Goal: Check status

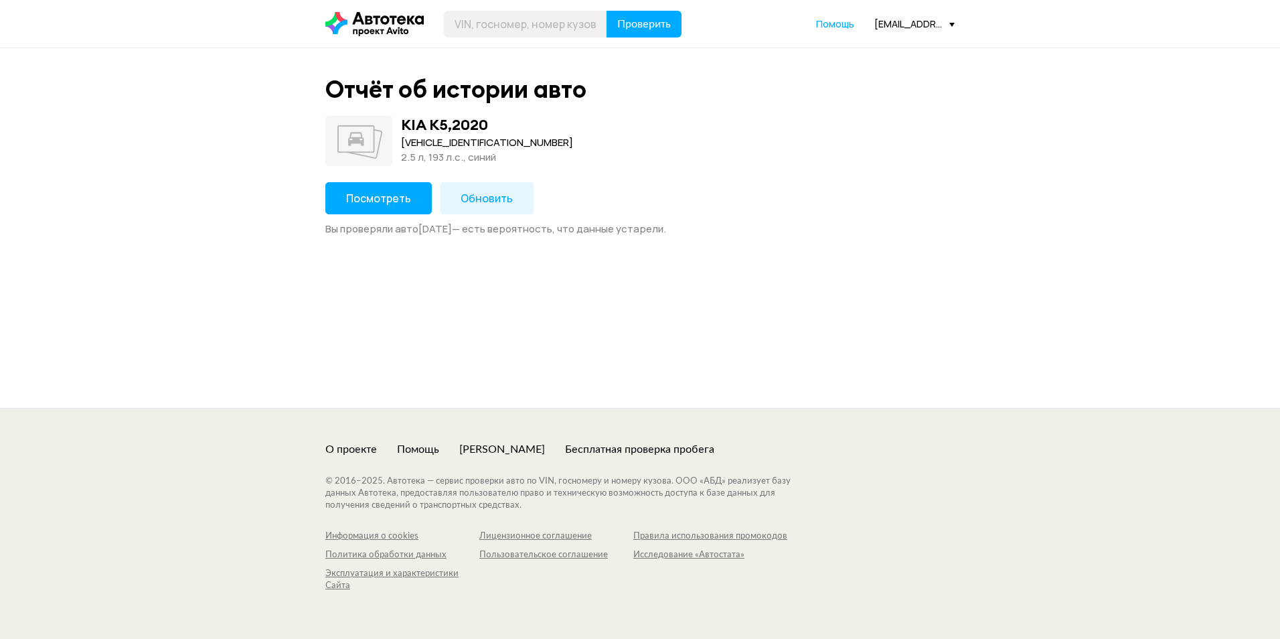
click at [372, 197] on span "Посмотреть" at bounding box center [378, 198] width 65 height 15
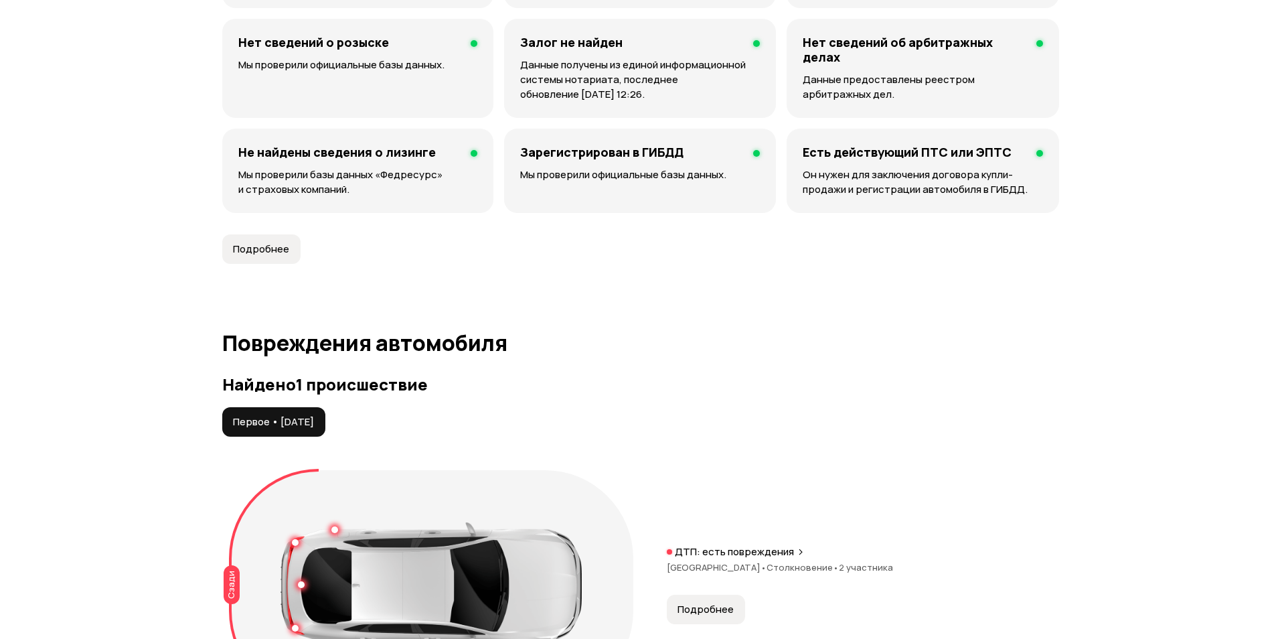
scroll to position [1406, 0]
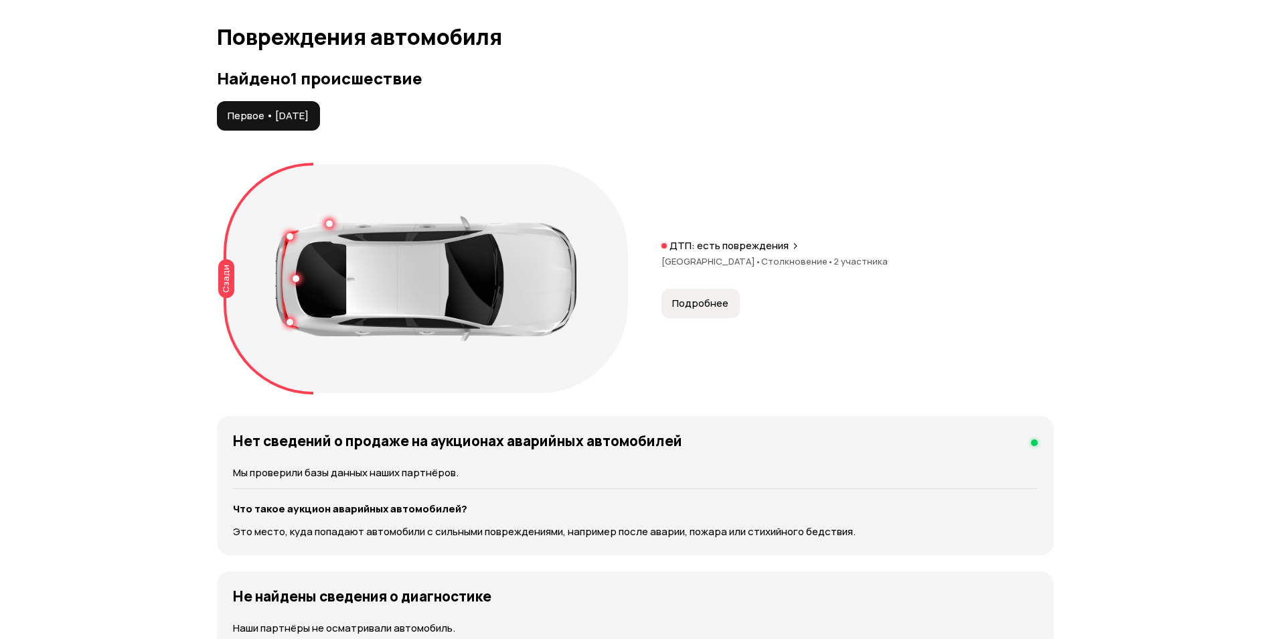
click at [717, 306] on span "Подробнее" at bounding box center [700, 303] width 56 height 13
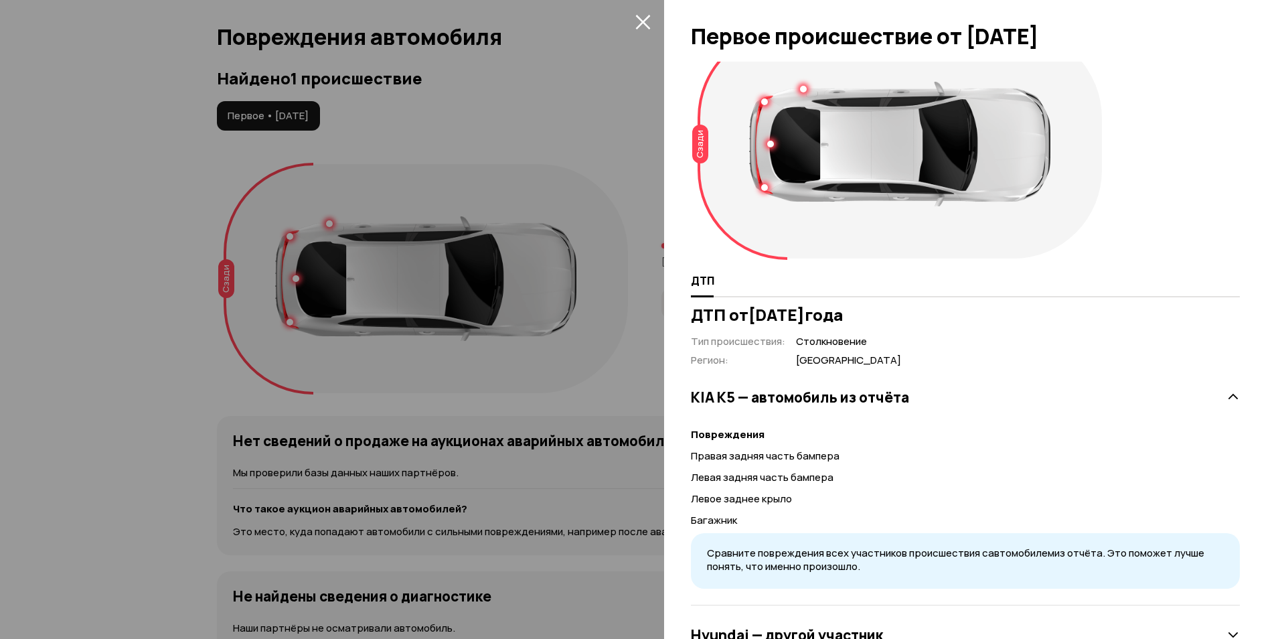
scroll to position [92, 0]
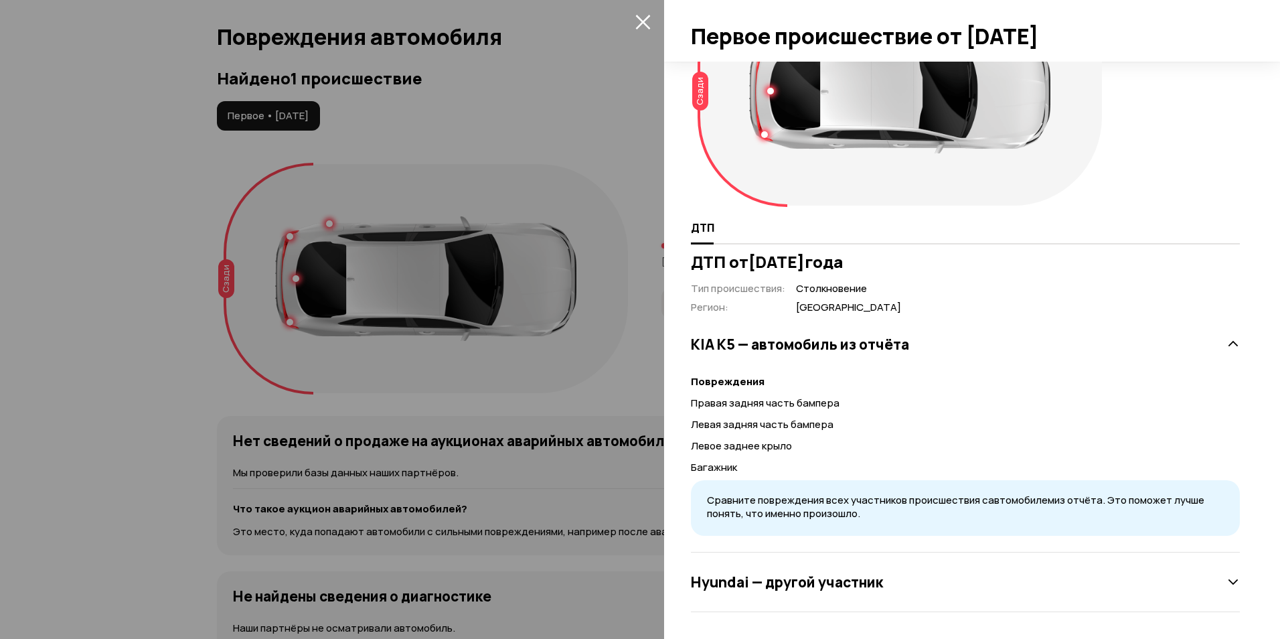
click at [811, 591] on div "Hyundai — другой участник" at bounding box center [965, 581] width 549 height 27
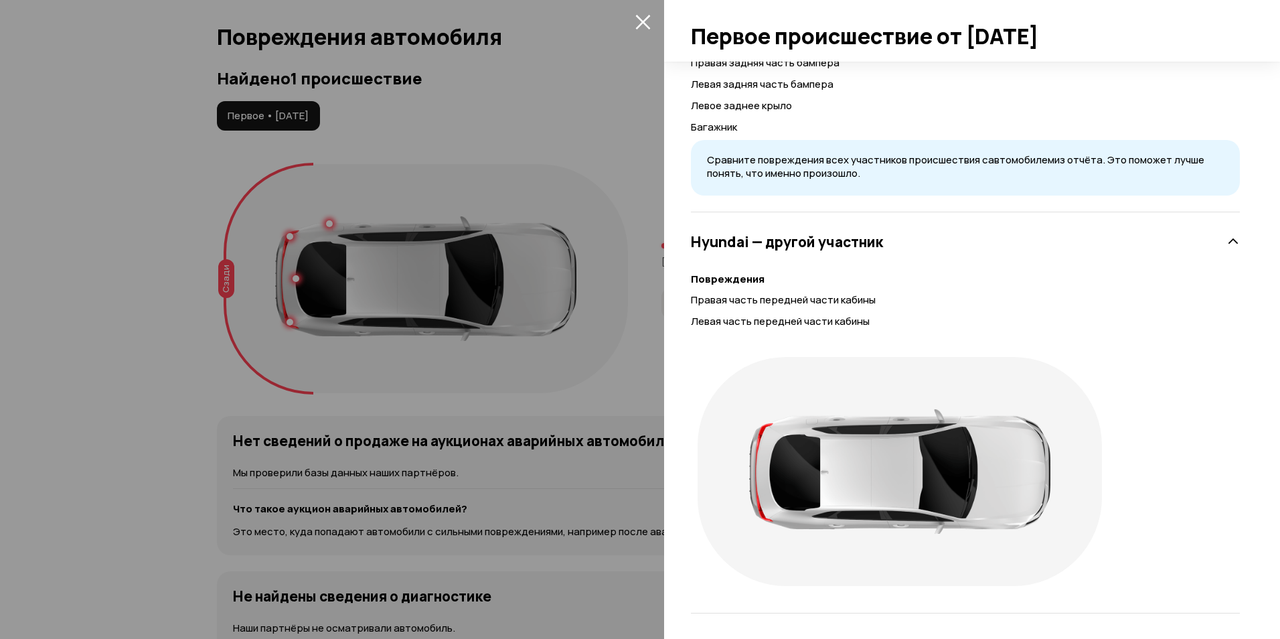
scroll to position [433, 0]
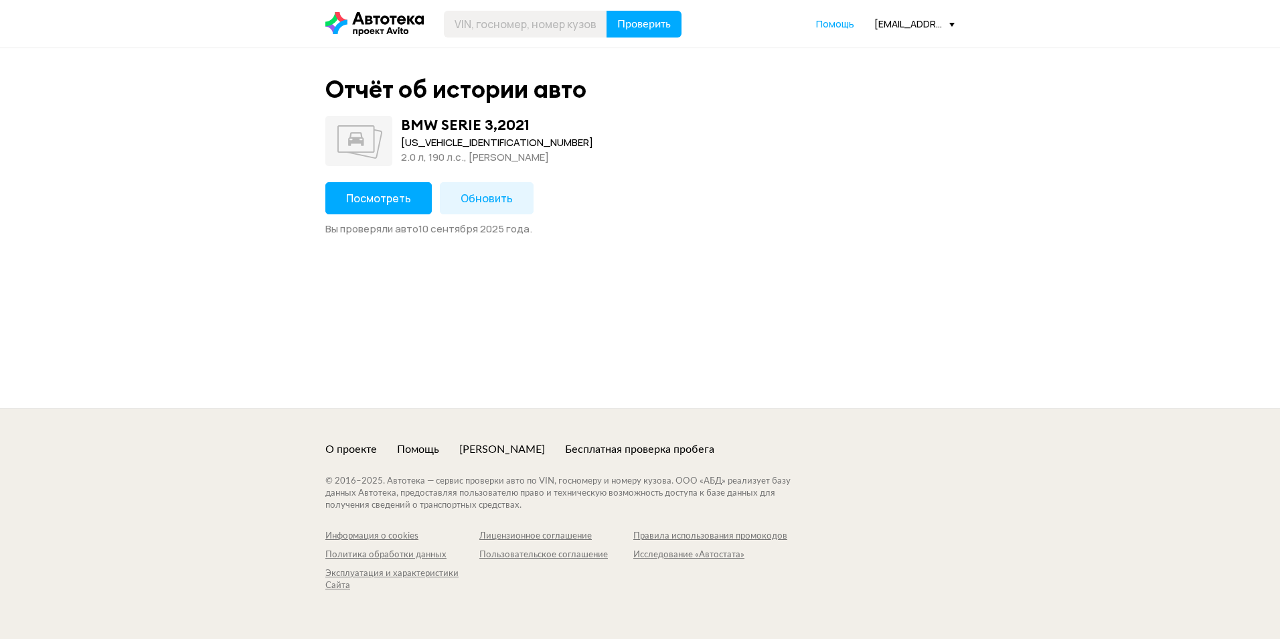
click at [390, 181] on div "Отчёт об истории авто BMW SERIE 3 , 2021 [US_VEHICLE_IDENTIFICATION_NUMBER] 2.0…" at bounding box center [640, 155] width 643 height 161
click at [391, 187] on button "Посмотреть" at bounding box center [378, 198] width 106 height 32
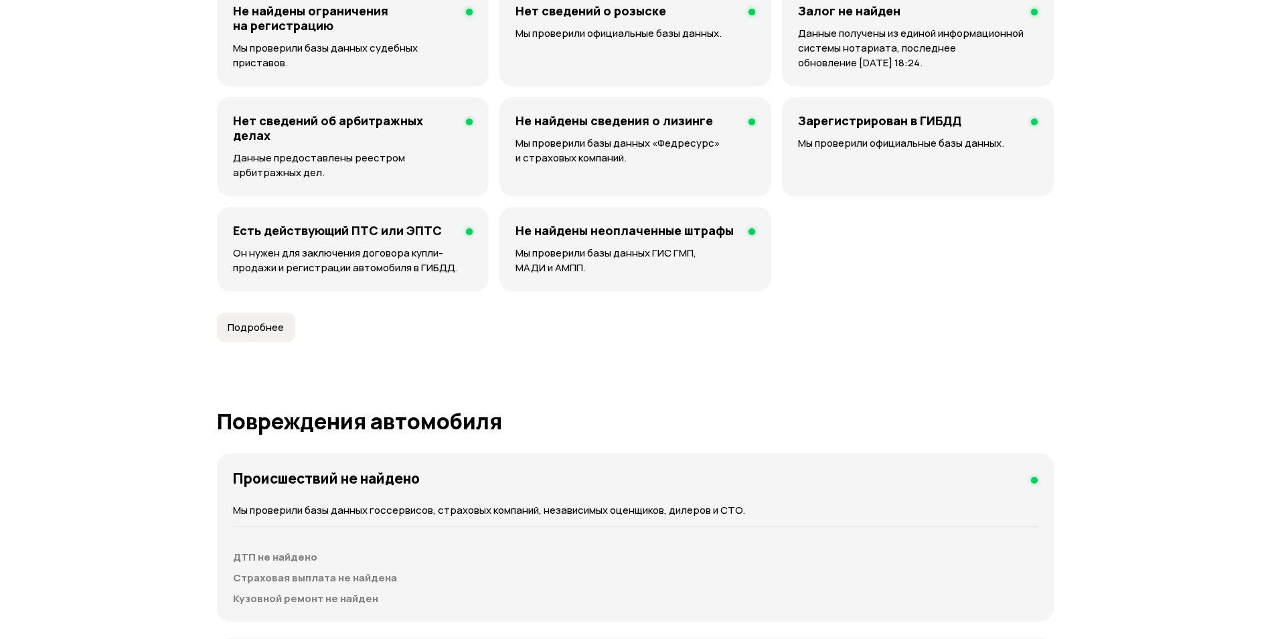
scroll to position [1071, 0]
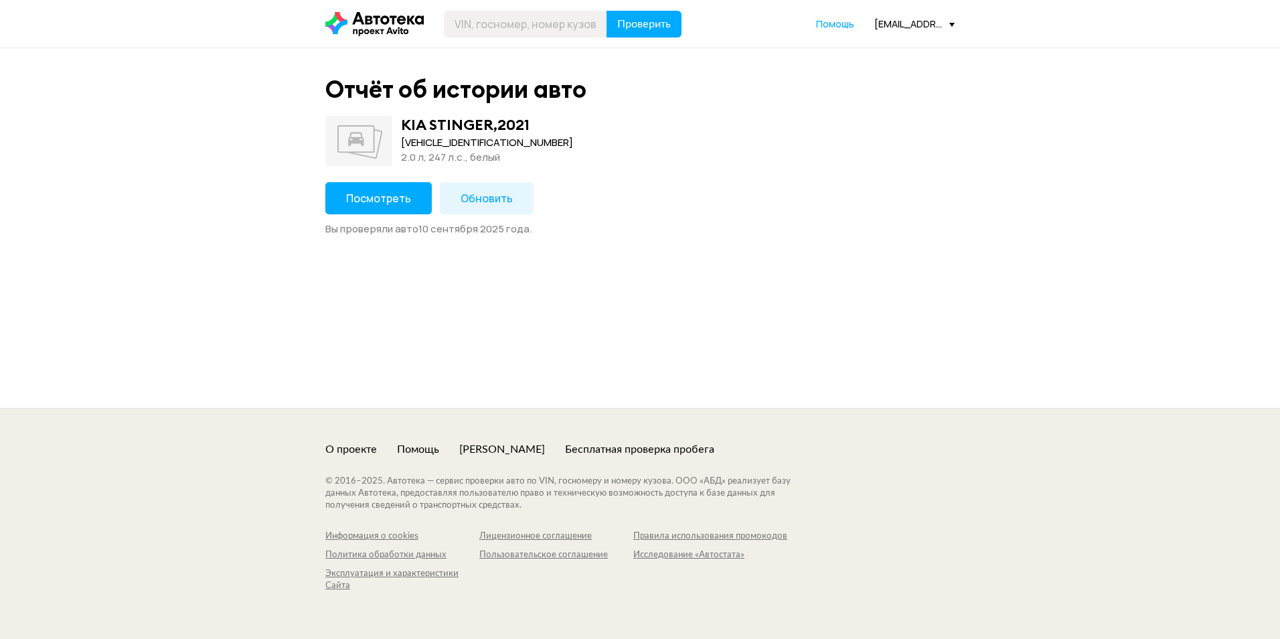
click at [403, 190] on button "Посмотреть" at bounding box center [378, 198] width 106 height 32
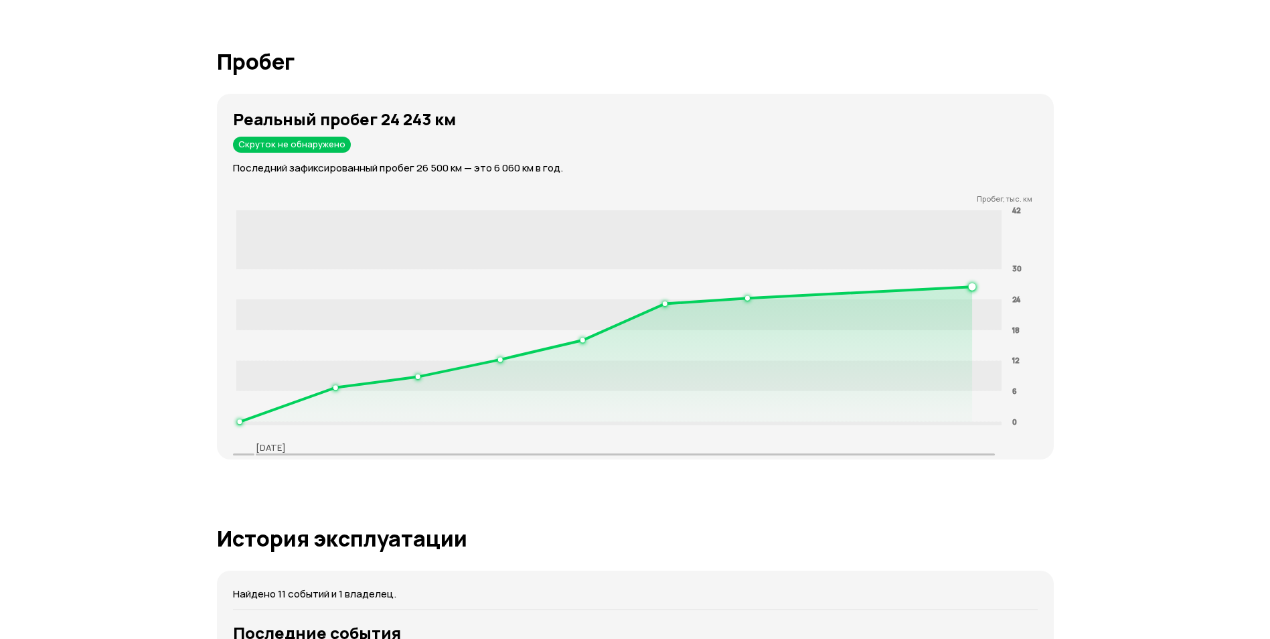
scroll to position [1807, 0]
